Goal: Use online tool/utility: Utilize a website feature to perform a specific function

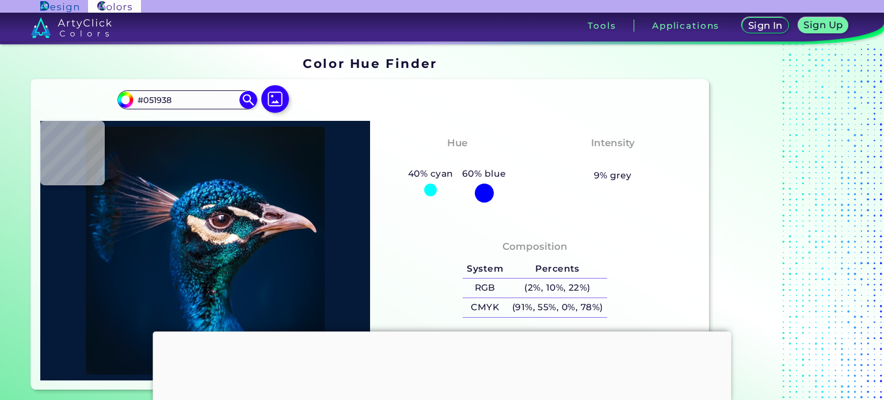
type input "#001b30"
type input "#001B30"
type input "#011b2a"
type input "#011B2A"
type input "#061925"
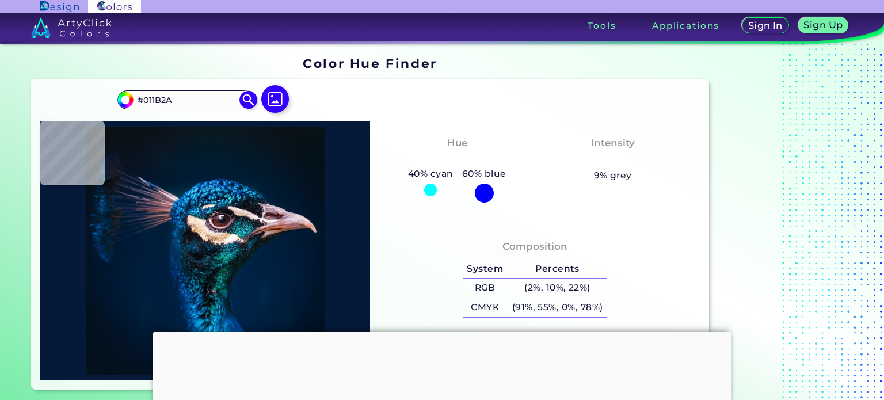
type input "#061925"
type input "#071923"
type input "#081923"
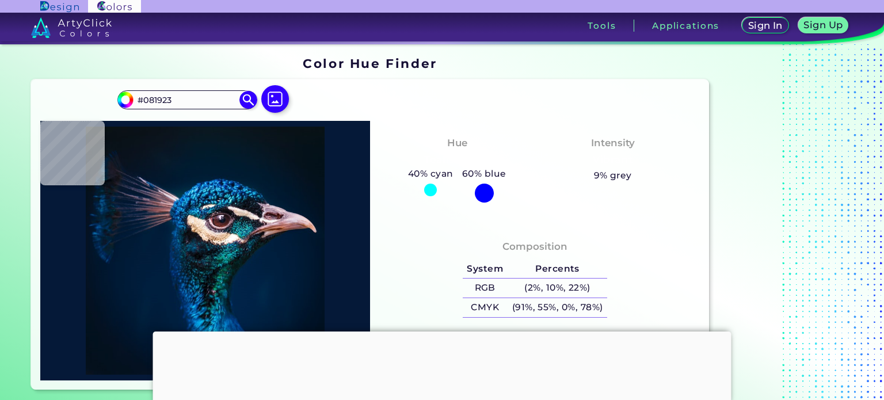
type input "#0a171f"
type input "#0A171F"
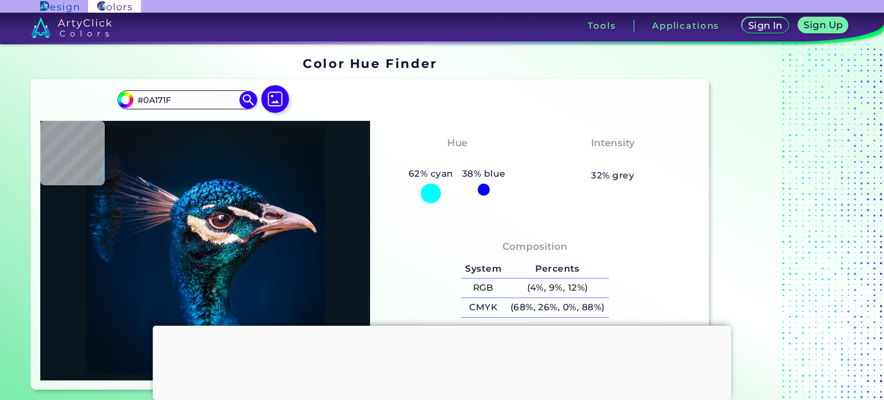
type input "#0a131a"
type input "#0A131A"
type input "#091117"
type input "#0a1117"
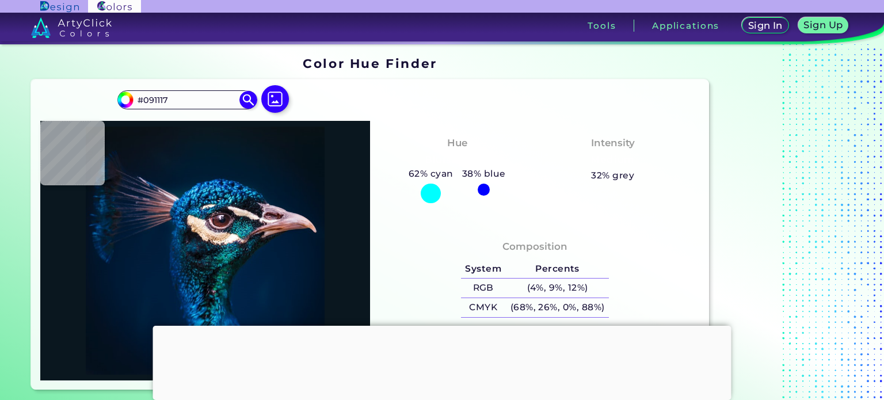
type input "#0A1117"
type input "#091117"
type input "#091217"
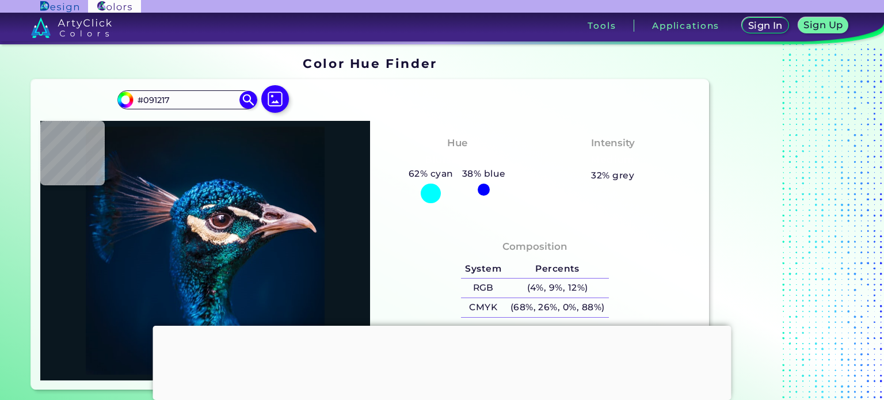
type input "#091117"
type input "#091217"
type input "#091219"
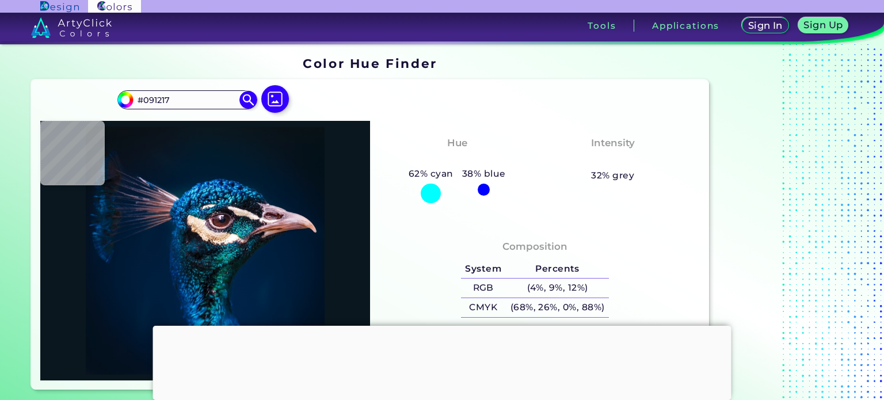
type input "#091219"
type input "#081317"
type input "#071218"
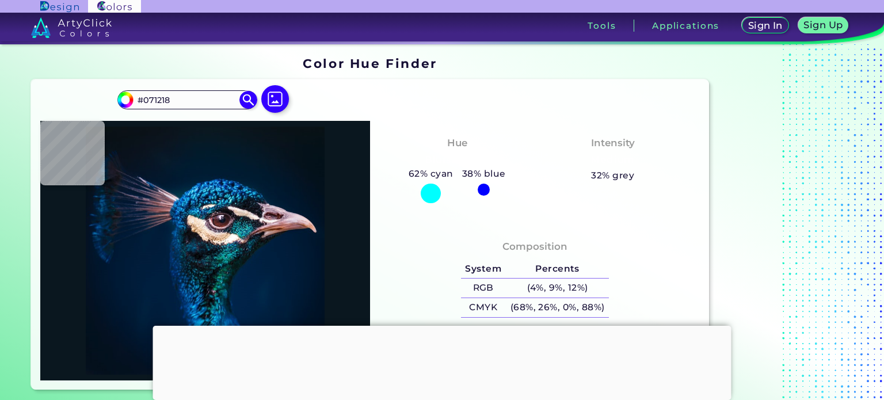
type input "#061117"
type input "#041117"
type input "#000000"
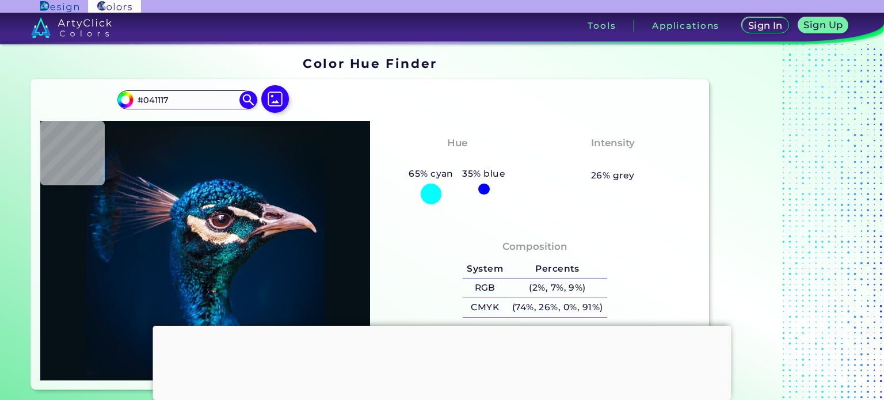
type input "#000000"
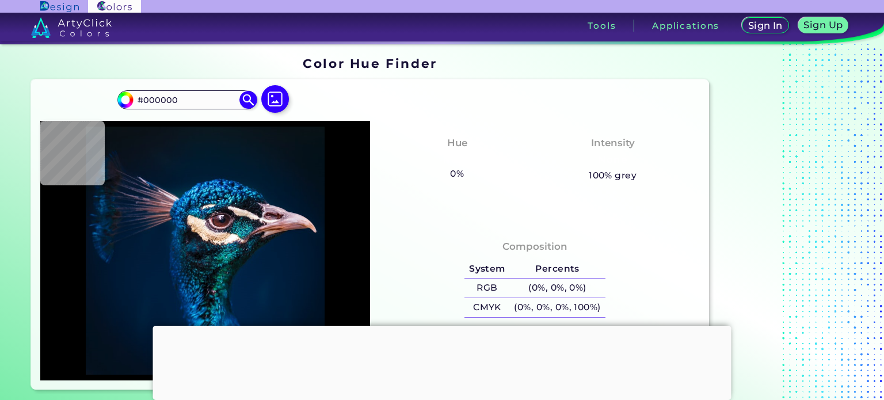
type input "#011327"
type input "#00152d"
type input "#00152D"
type input "#001832"
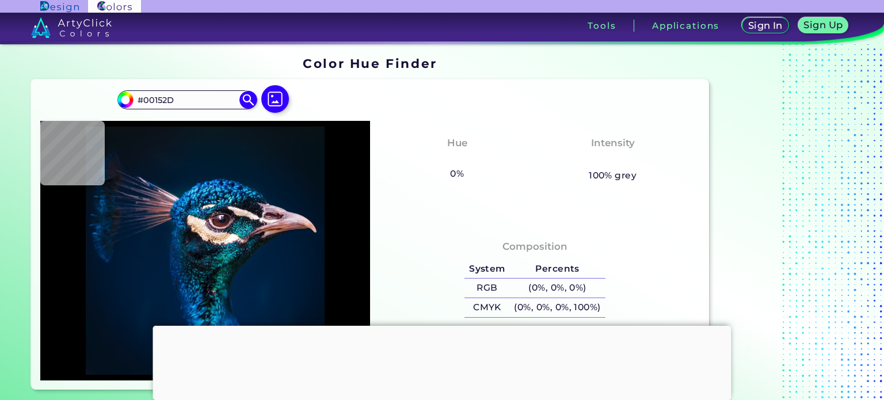
type input "#001832"
type input "#001a35"
type input "#001A35"
type input "#011c39"
type input "#011C39"
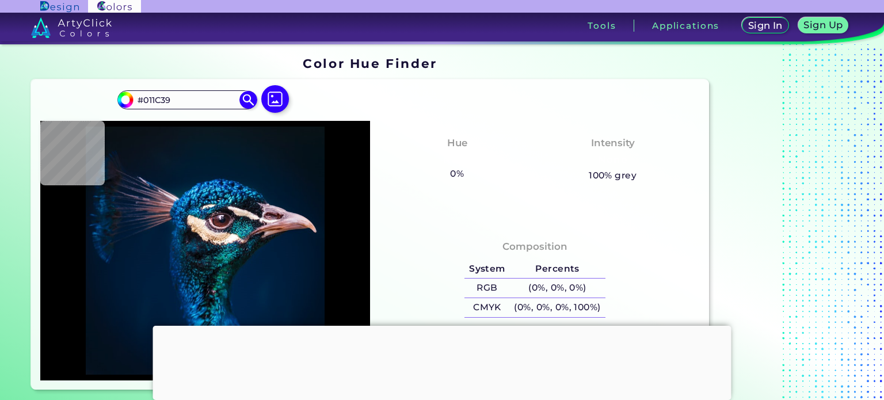
type input "#001f3e"
type input "#001F3E"
type input "#002446"
type input "#002245"
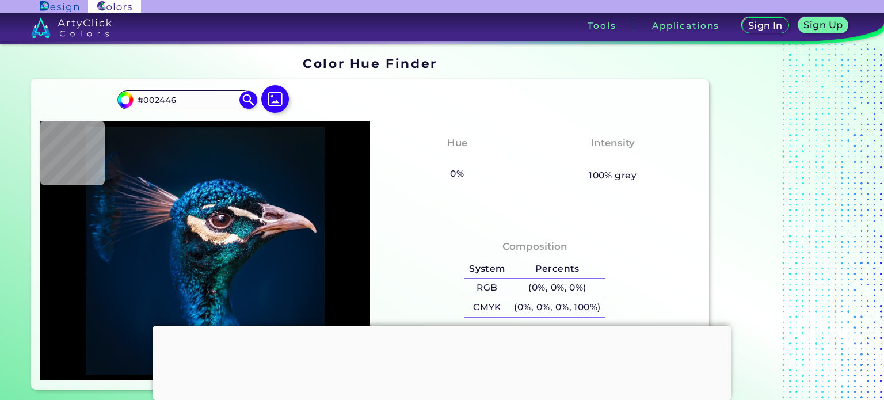
type input "#002245"
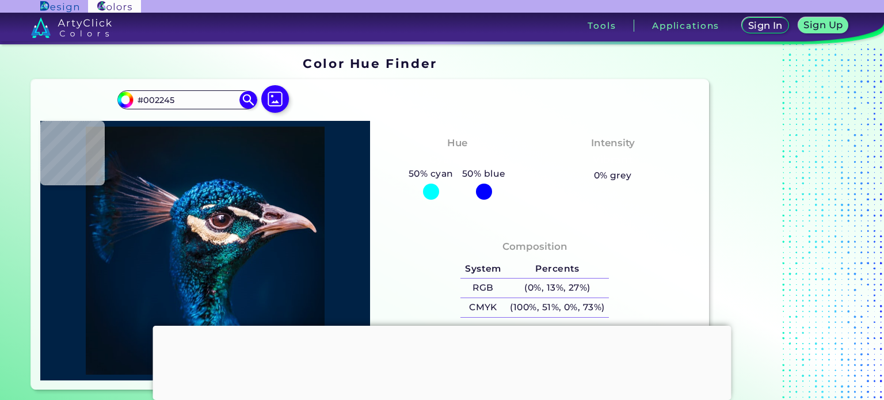
type input "#002144"
type input "#012245"
type input "#002245"
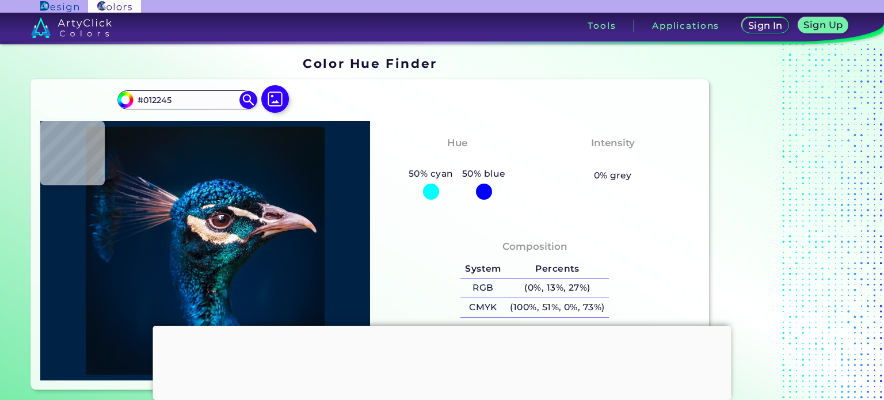
type input "#002245"
type input "#012549"
type input "#2f3b40"
type input "#2F3B40"
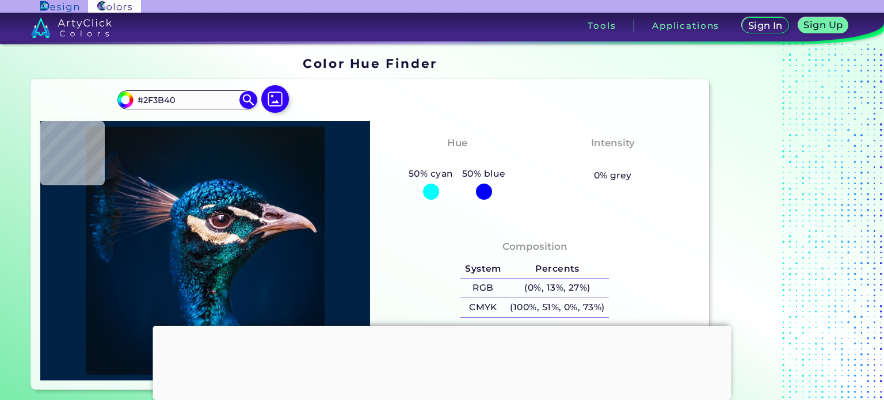
type input "#14533b"
type input "#14533B"
type input "#1f5974"
type input "#1F5974"
type input "#072a34"
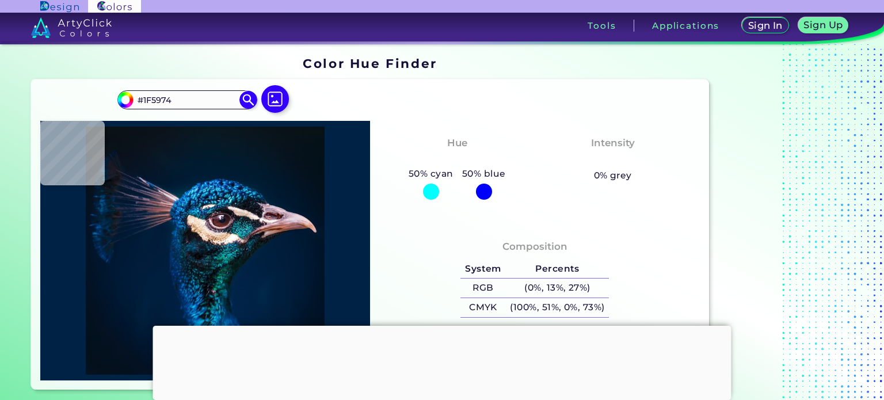
type input "#072A34"
type input "#091421"
type input "#153848"
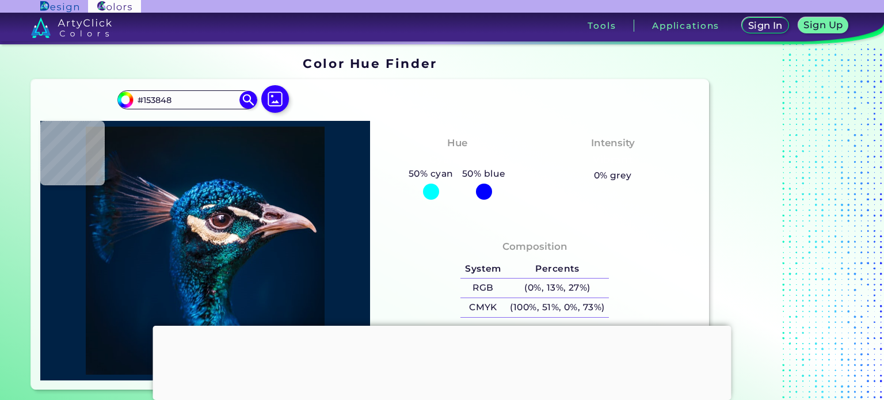
type input "#132e45"
type input "#132E45"
type input "#0e324d"
type input "#0E324D"
type input "#004b78"
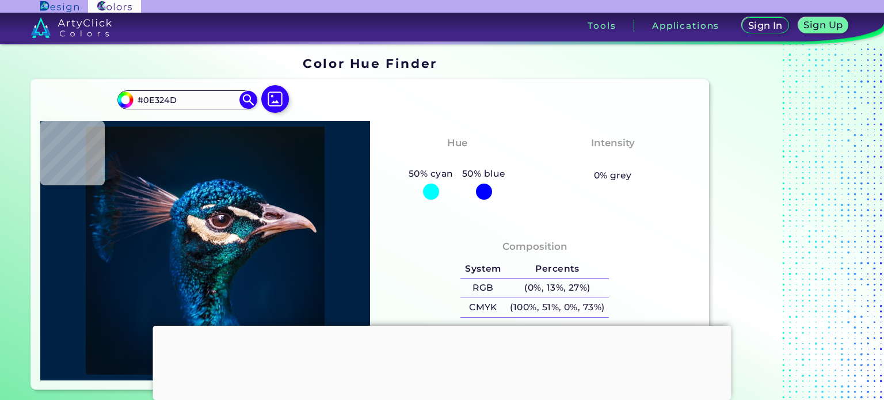
type input "#004B78"
type input "#082a40"
type input "#082A40"
type input "#1f2227"
type input "#1F2227"
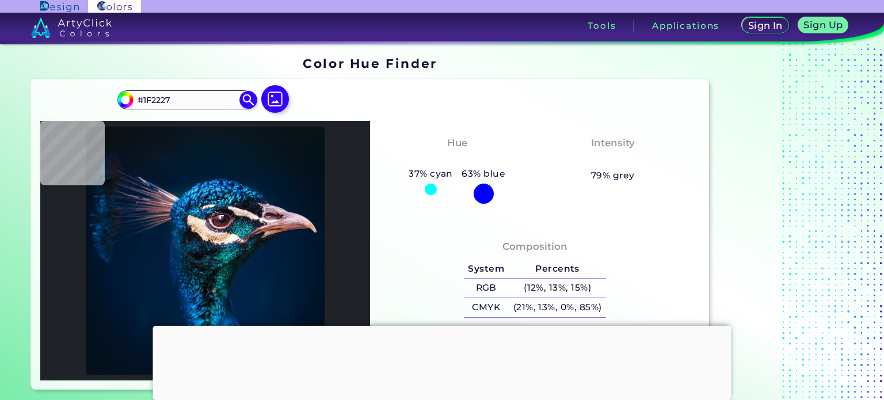
type input "#d9b094"
type input "#D9B094"
type input "#fbe8d2"
type input "#FBE8D2"
type input "#023246"
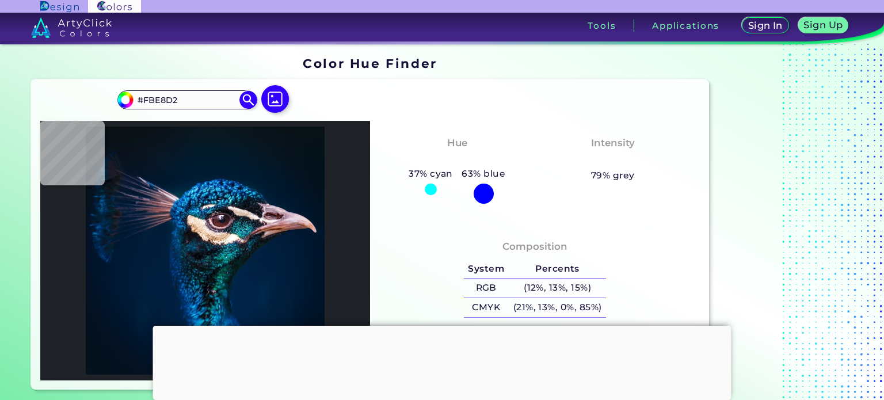
type input "#023246"
type input "#063361"
type input "#0a4a8d"
type input "#0A4A8D"
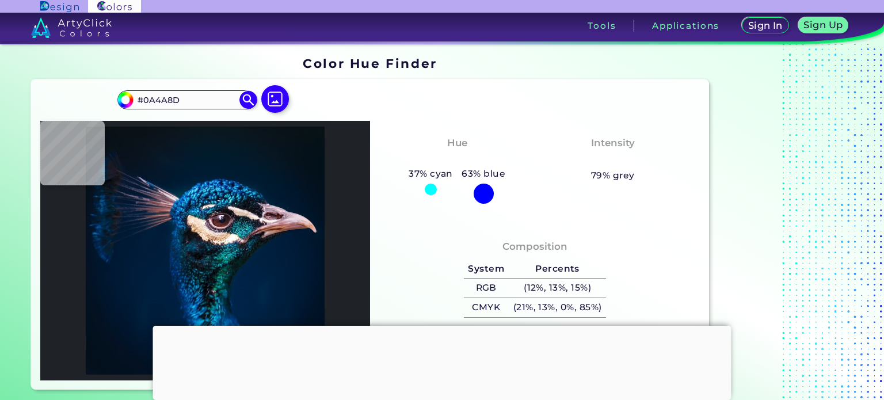
type input "#5b697d"
type input "#5B697D"
type input "#fefae8"
type input "#FEFAE8"
type input "#00314b"
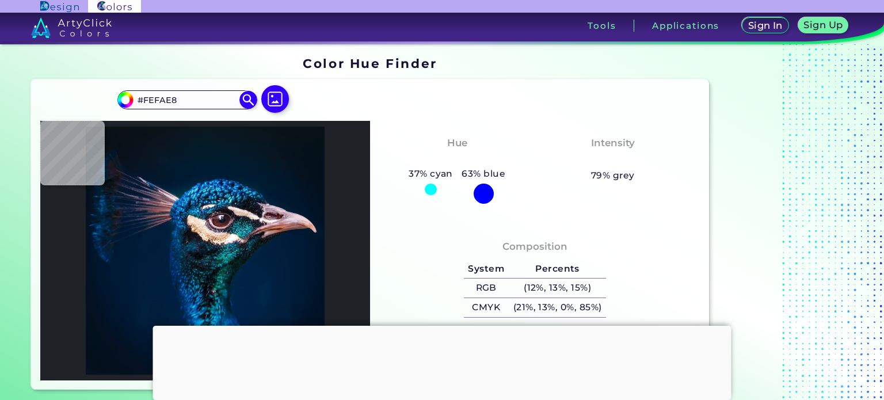
type input "#00314B"
type input "#176c85"
type input "#176C85"
type input "#13708a"
type input "#13708A"
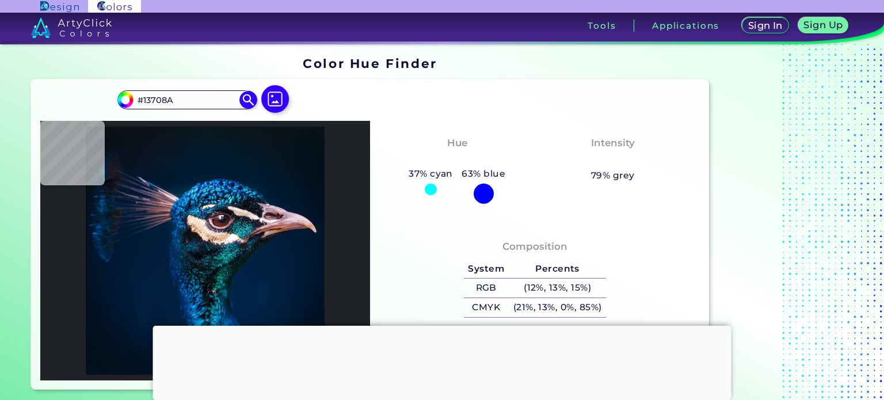
type input "#17454d"
type input "#17454D"
type input "#073356"
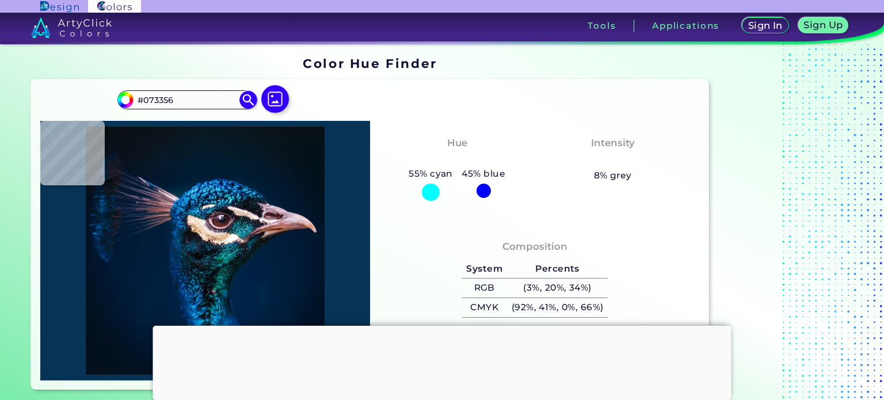
type input "#45343d"
type input "#45343D"
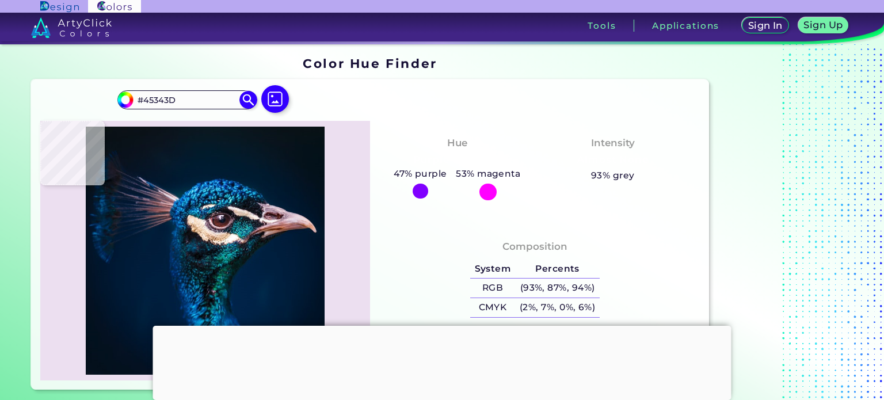
type input "#ecdff0"
type input "#ECDFF0"
type input "#111426"
type input "#592a21"
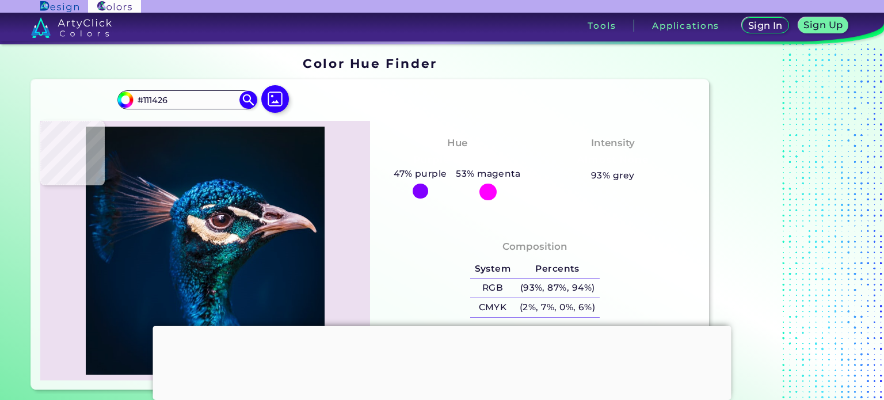
type input "#592A21"
type input "#3c4254"
type input "#3C4254"
type input "#e9c7a6"
type input "#E9C7A6"
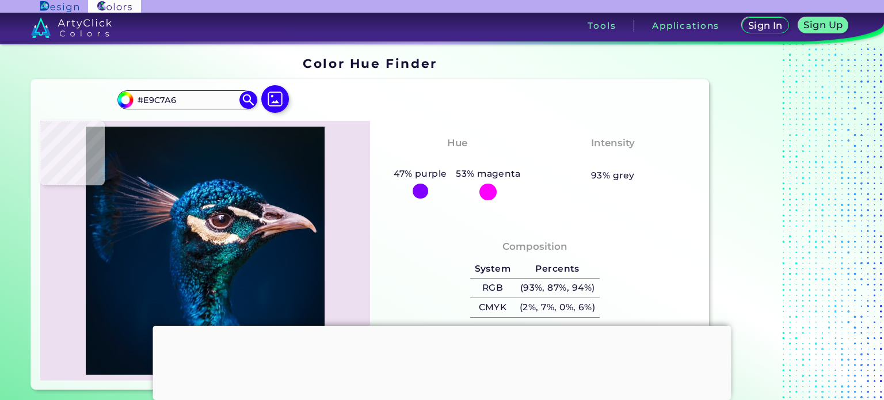
type input "#288a9a"
type input "#288A9A"
type input "#03707d"
type input "#03707D"
type input "#1a9aa0"
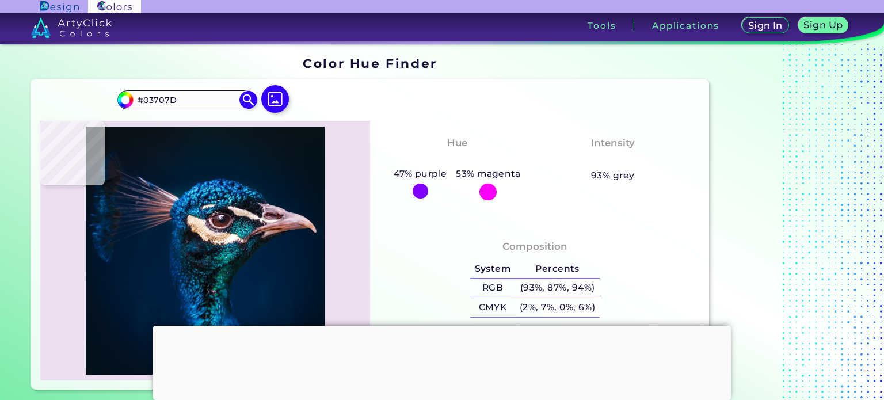
type input "#1A9AA0"
type input "#0dabae"
type input "#0DABAE"
type input "#22a0ad"
type input "#22A0AD"
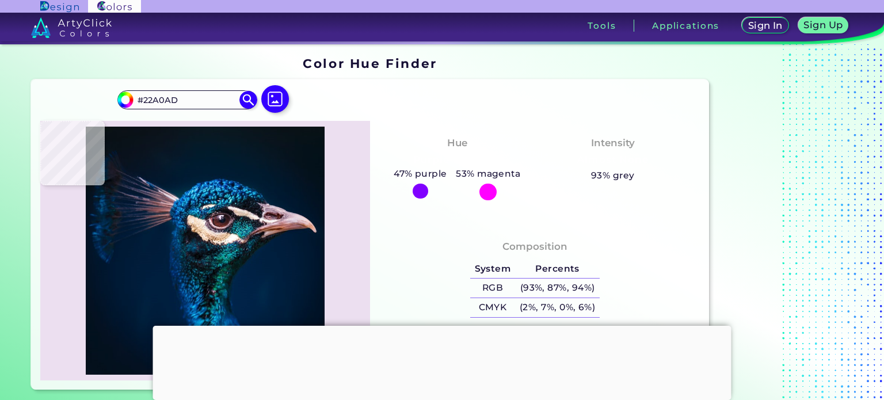
type input "#005a51"
type input "#005A51"
type input "#079191"
type input "#003337"
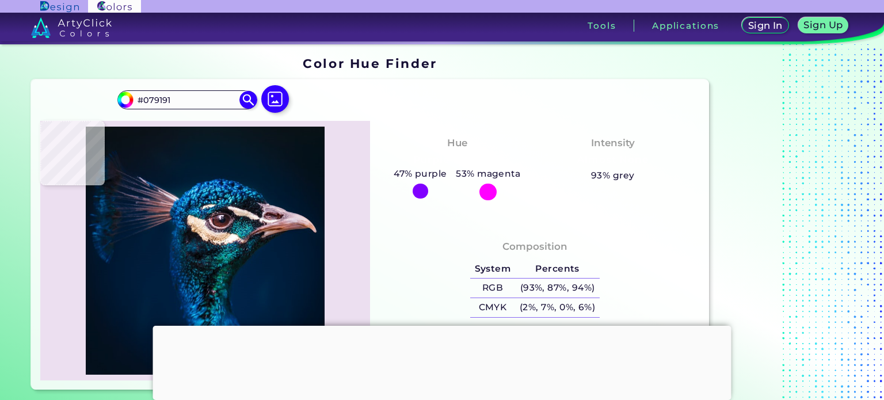
type input "#003337"
type input "#0d2b28"
type input "#0D2B28"
type input "#094a43"
type input "#094A43"
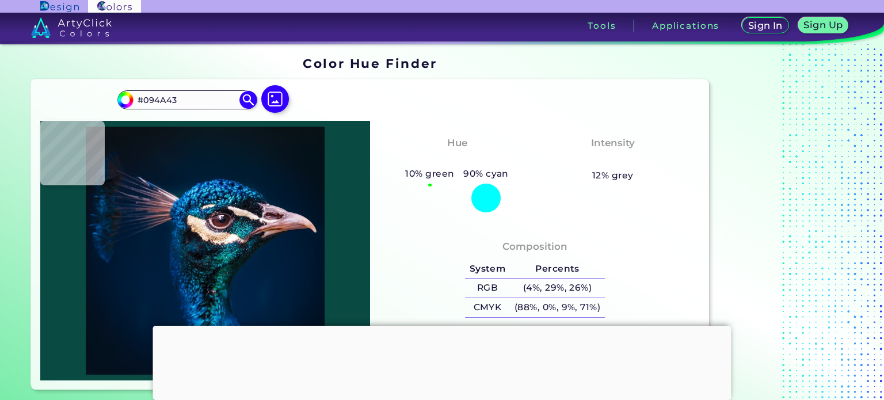
type input "#122426"
type input "#02413e"
type input "#02413E"
type input "#004541"
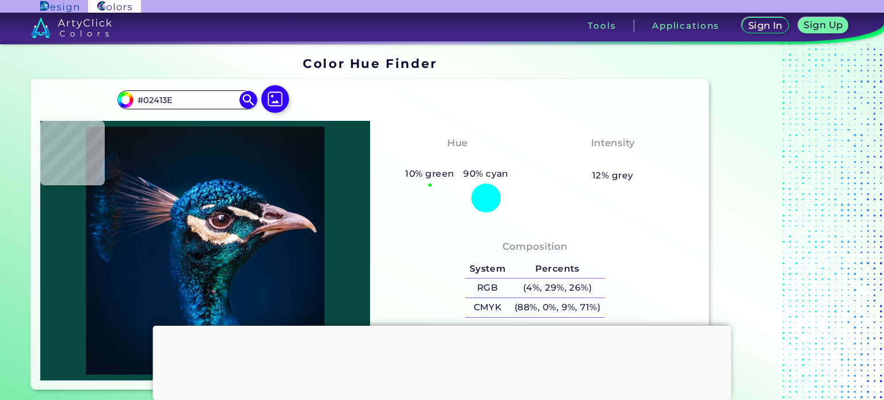
type input "#004541"
type input "#02413e"
type input "#02413E"
type input "#0d5a50"
type input "#0D5A50"
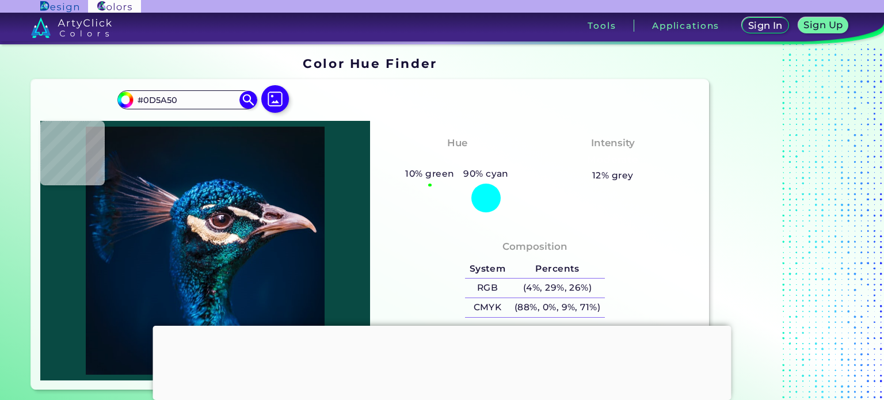
type input "#07514c"
type input "#07514C"
type input "#061d28"
type input "#061D28"
type input "#037f85"
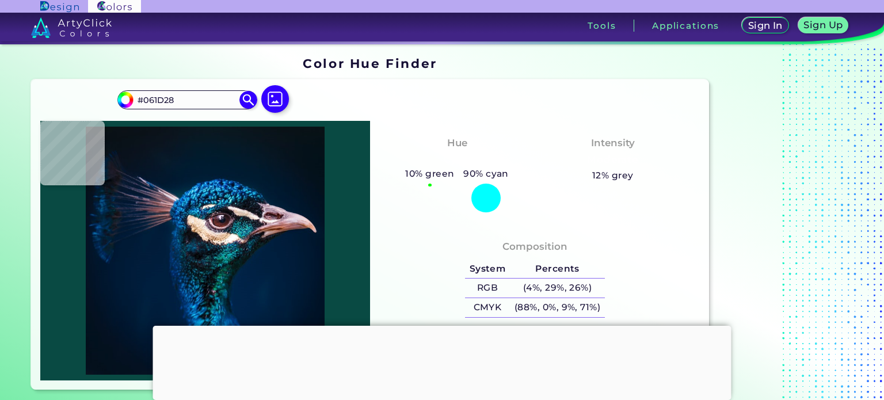
type input "#037F85"
type input "#06897c"
type input "#06897C"
type input "#043d4c"
type input "#043D4C"
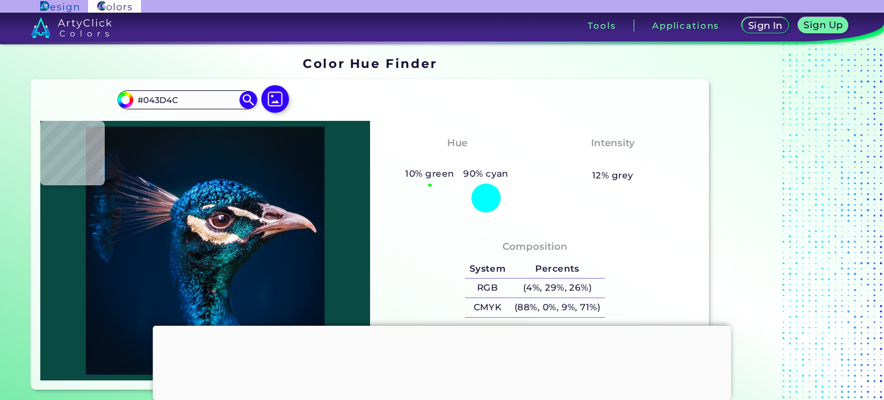
type input "#003f48"
type input "#003F48"
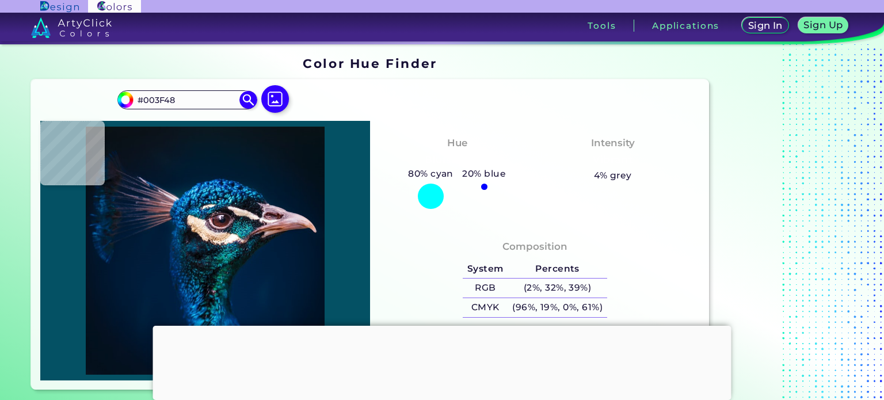
type input "#045164"
type input "#096b7a"
type input "#096B7A"
type input "#117980"
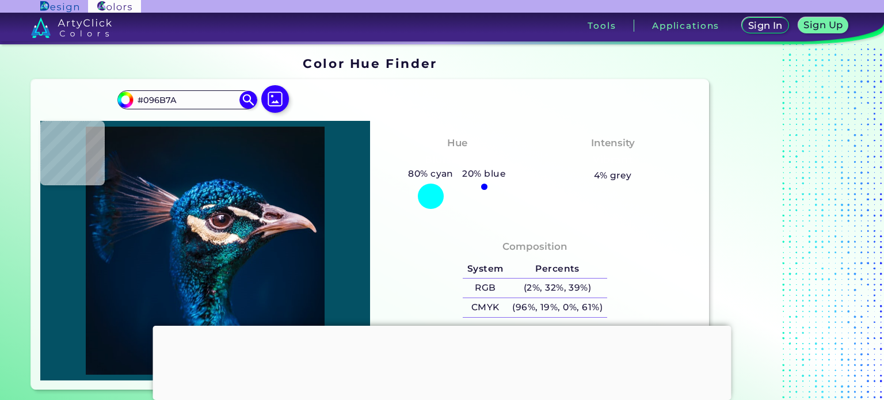
type input "#117980"
type input "#024e58"
type input "#024E58"
type input "#094553"
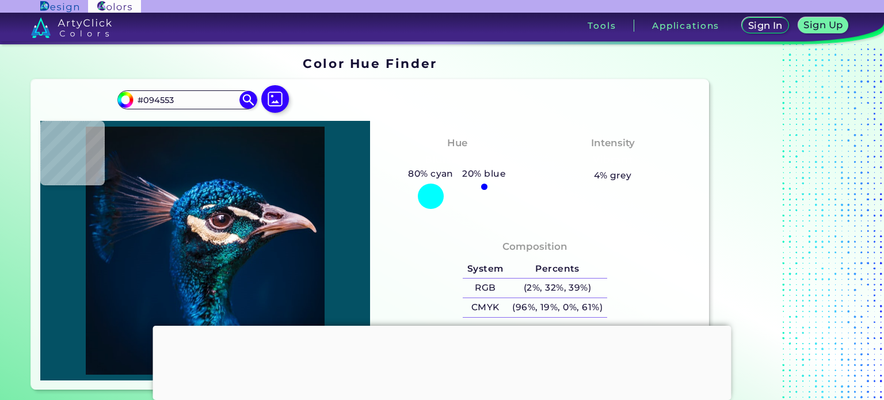
type input "#227d92"
type input "#227D92"
type input "#faf4ef"
type input "#FAF4EF"
type input "#8d8173"
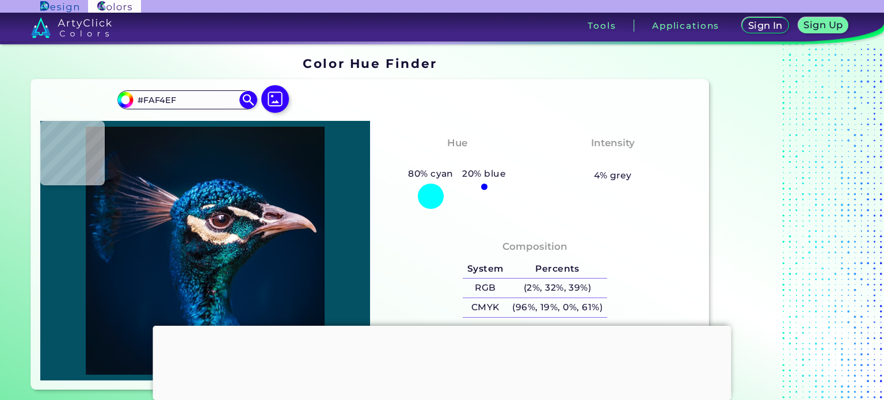
type input "#8D8173"
type input "#353d3a"
type input "#353D3A"
type input "#0d4448"
type input "#0D4448"
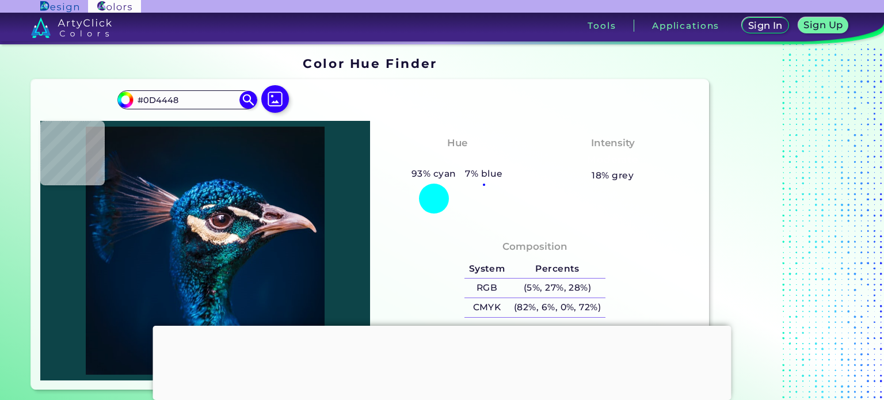
type input "#1a3942"
type input "#1A3942"
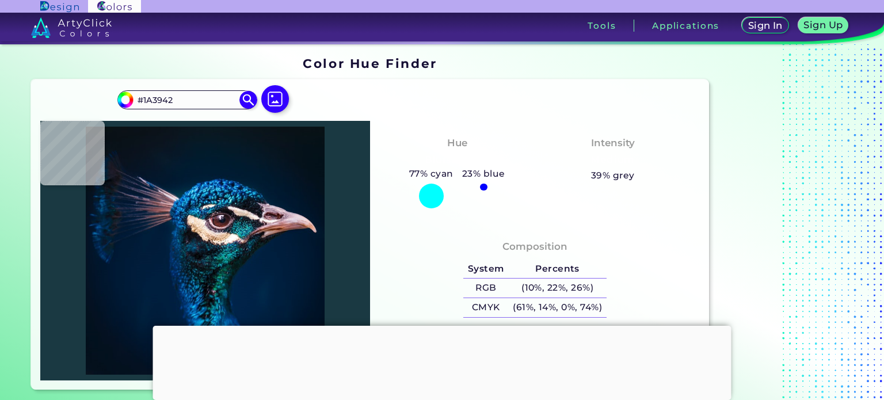
type input "#285a5b"
type input "#285A5B"
type input "#2b3b38"
type input "#2B3B38"
type input "#6b625a"
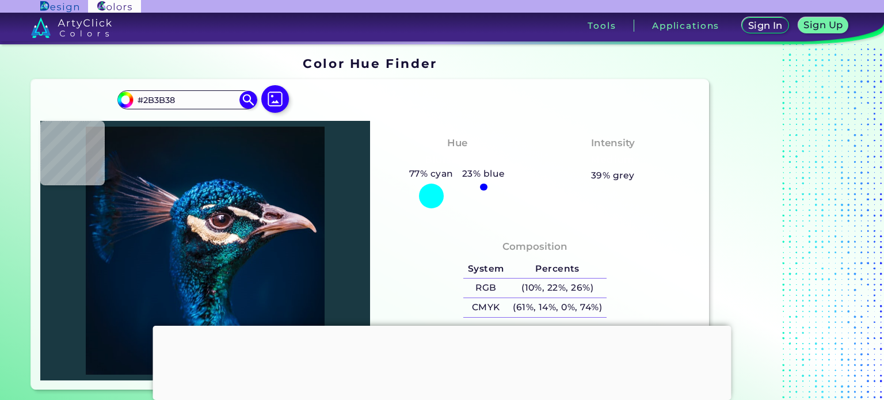
type input "#6B625A"
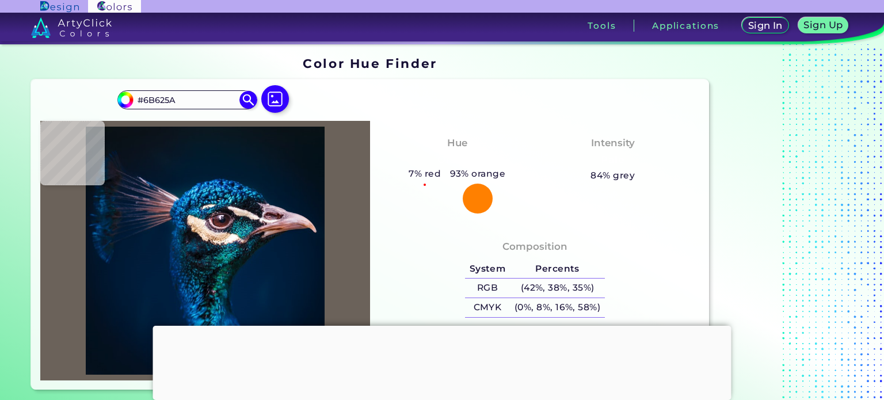
type input "#fef6eb"
type input "#FEF6EB"
type input "#f9f3e8"
type input "#F9F3E8"
type input "#fbfaf1"
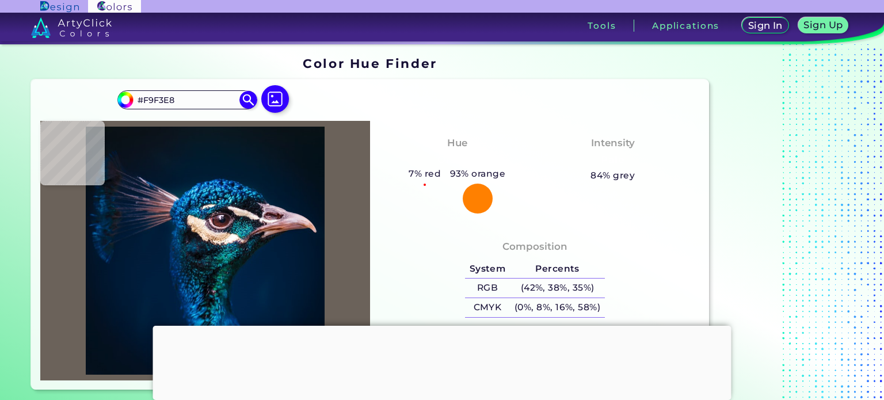
type input "#FBFAF1"
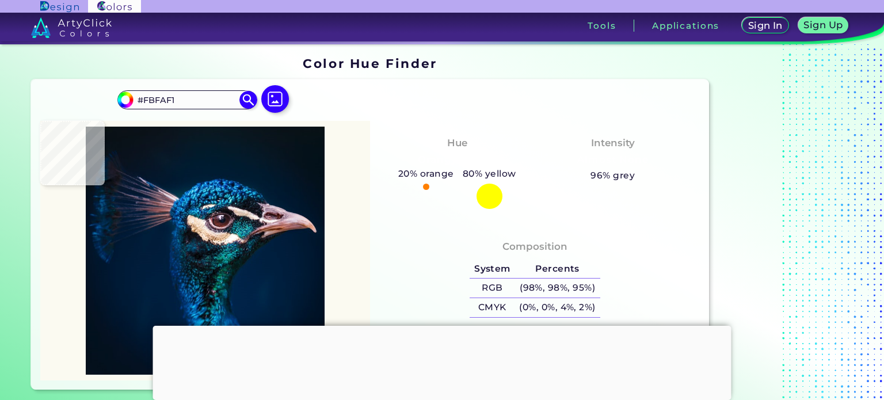
type input "#fafbf5"
type input "#FAFBF5"
type input "#fefcf6"
type input "#FEFCF6"
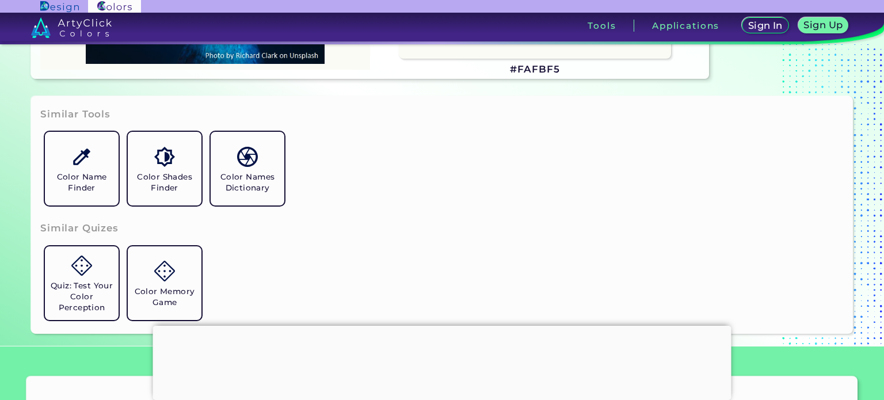
scroll to position [311, 0]
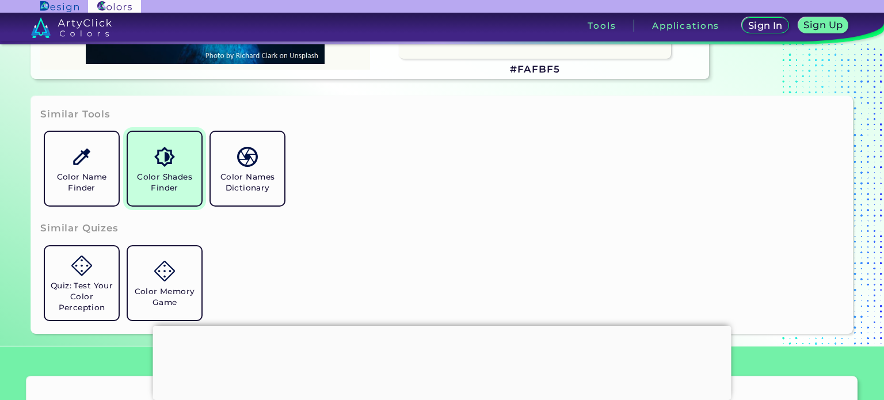
click at [166, 172] on h5 "Color Shades Finder" at bounding box center [164, 182] width 64 height 22
